Goal: Book appointment/travel/reservation

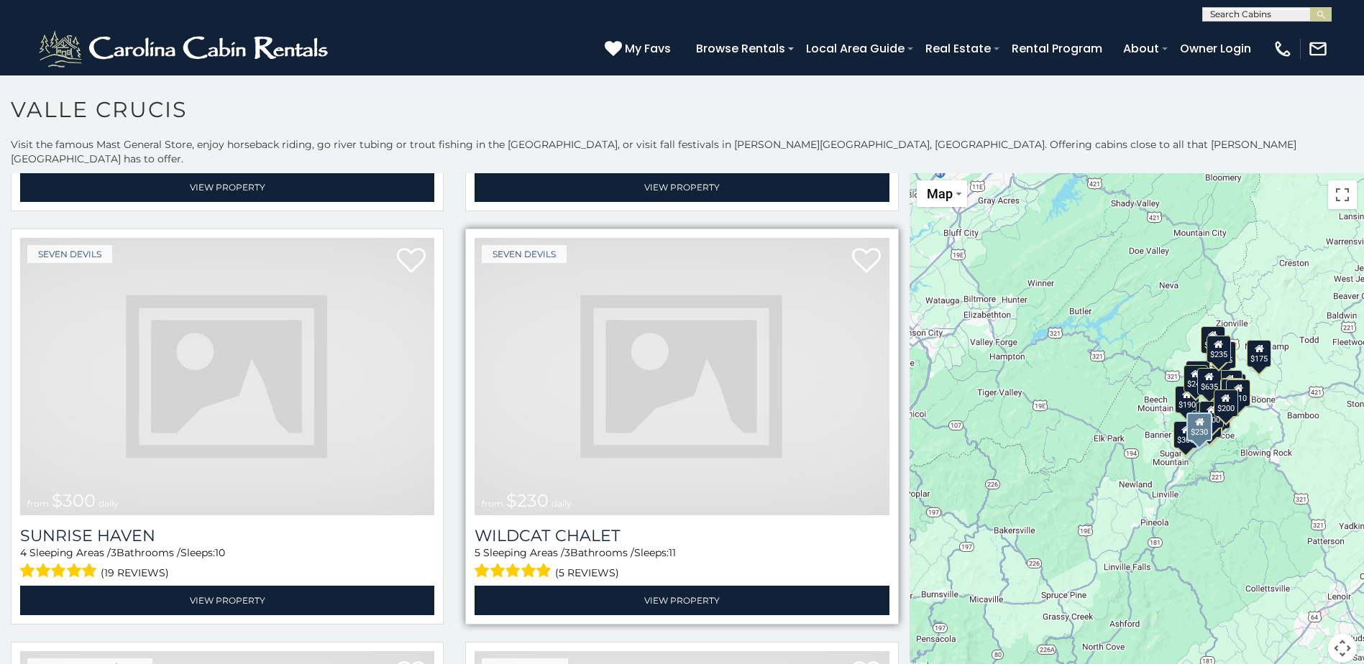
scroll to position [4674, 0]
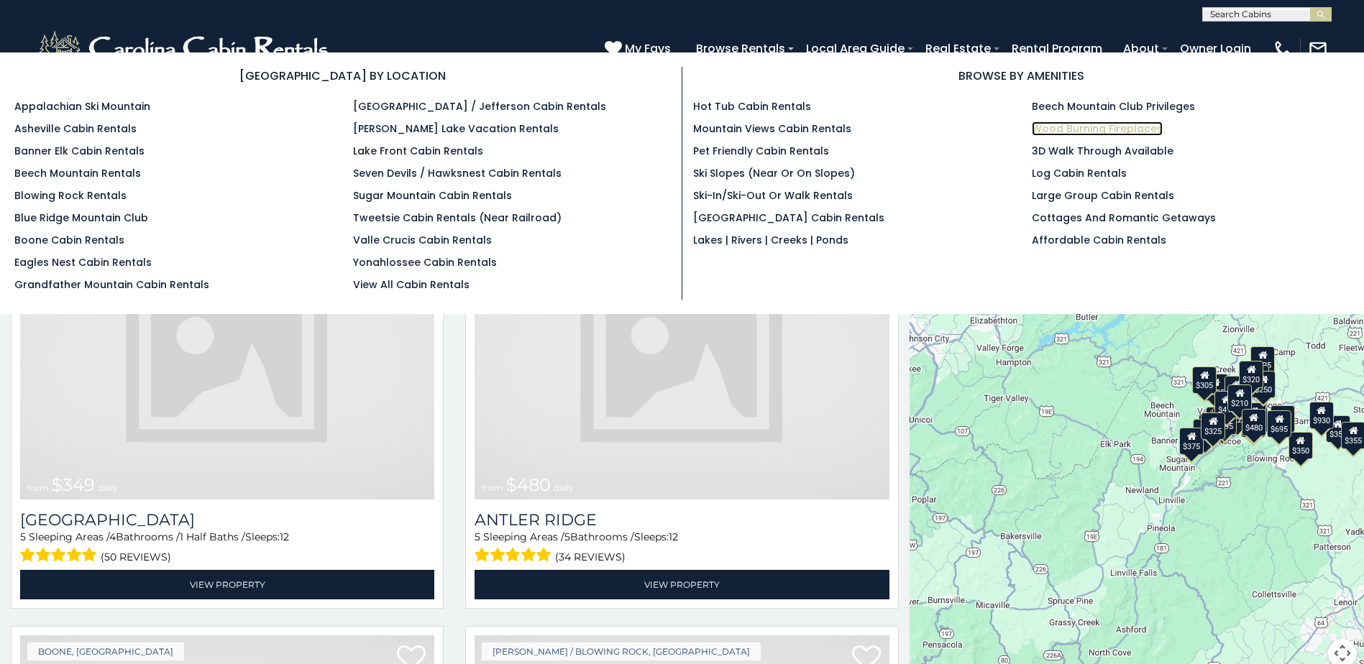
click at [1081, 129] on link "Wood Burning Fireplaces" at bounding box center [1097, 129] width 131 height 14
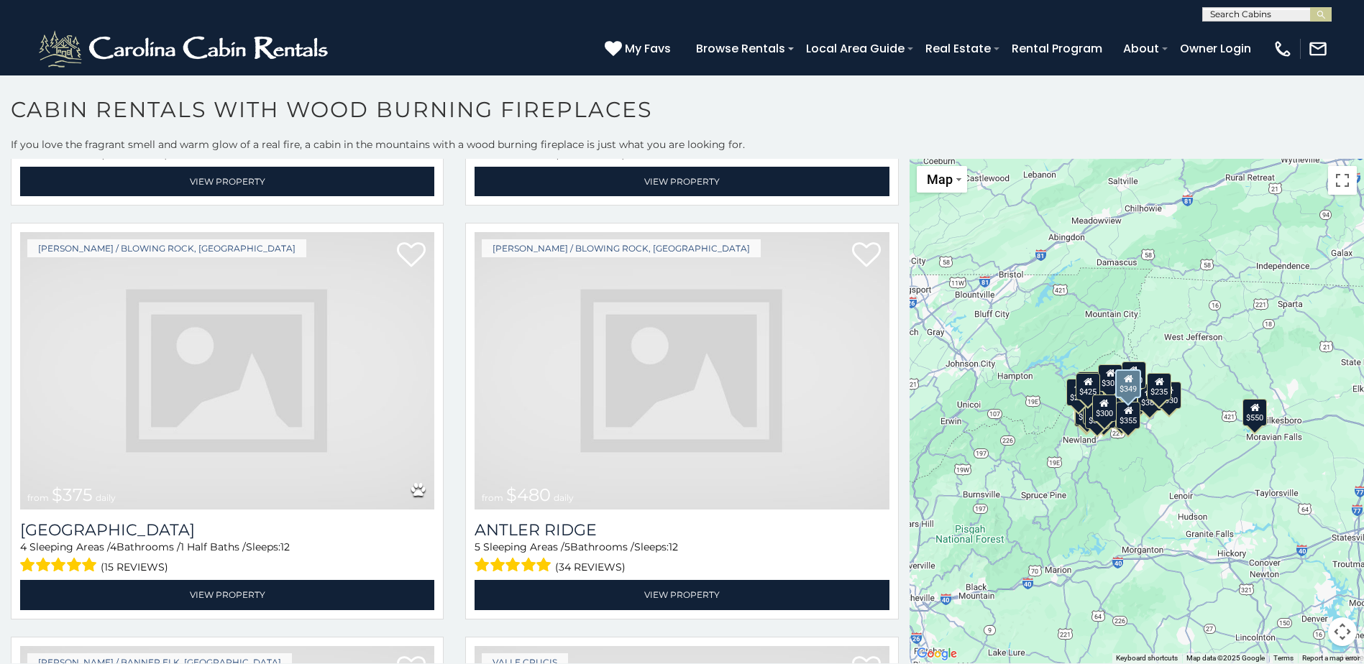
scroll to position [431, 0]
